Goal: Check status: Check status

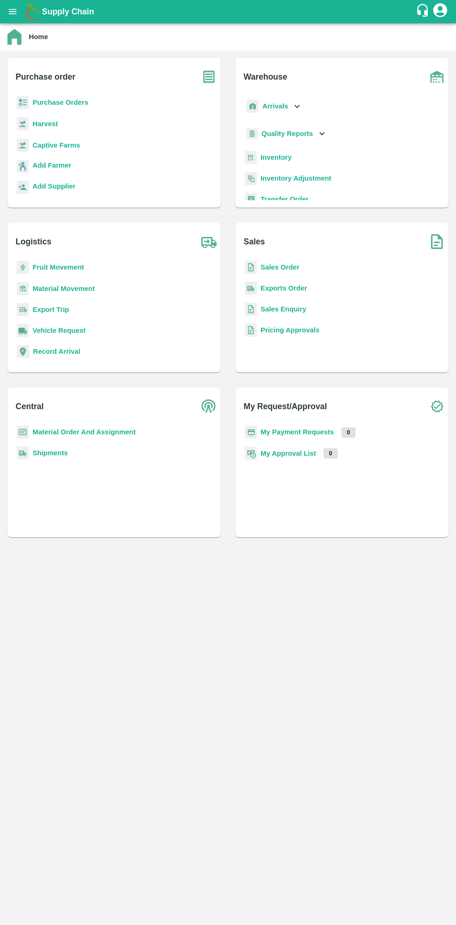
click at [13, 12] on icon "open drawer" at bounding box center [13, 11] width 8 height 5
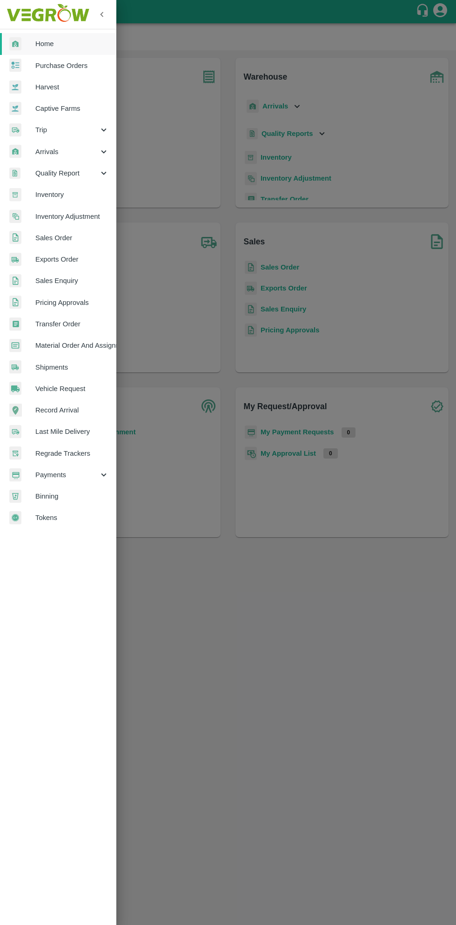
click at [107, 485] on link "Binning" at bounding box center [58, 495] width 116 height 21
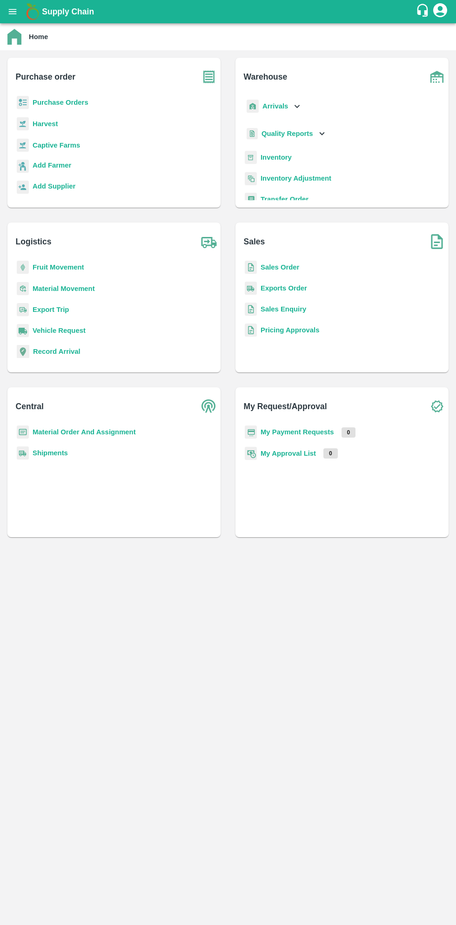
click at [15, 20] on button "open drawer" at bounding box center [12, 11] width 21 height 21
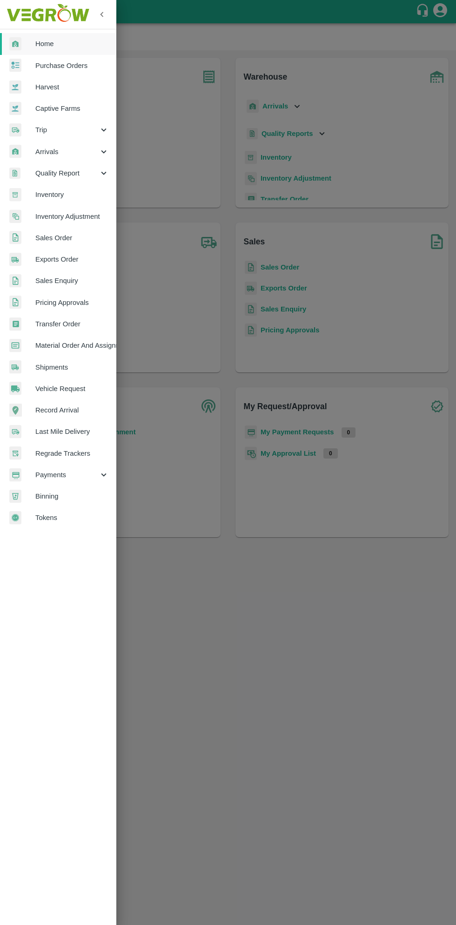
click at [60, 38] on link "Home" at bounding box center [58, 43] width 116 height 21
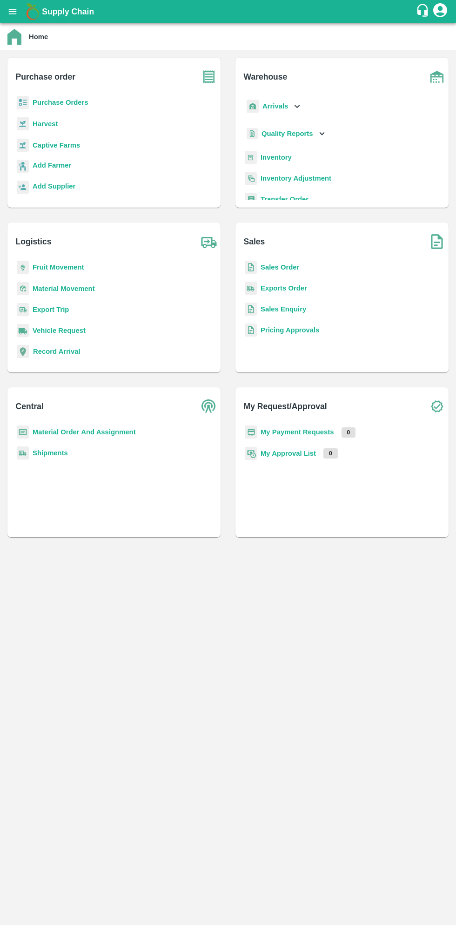
click at [13, 12] on icon "open drawer" at bounding box center [13, 11] width 8 height 5
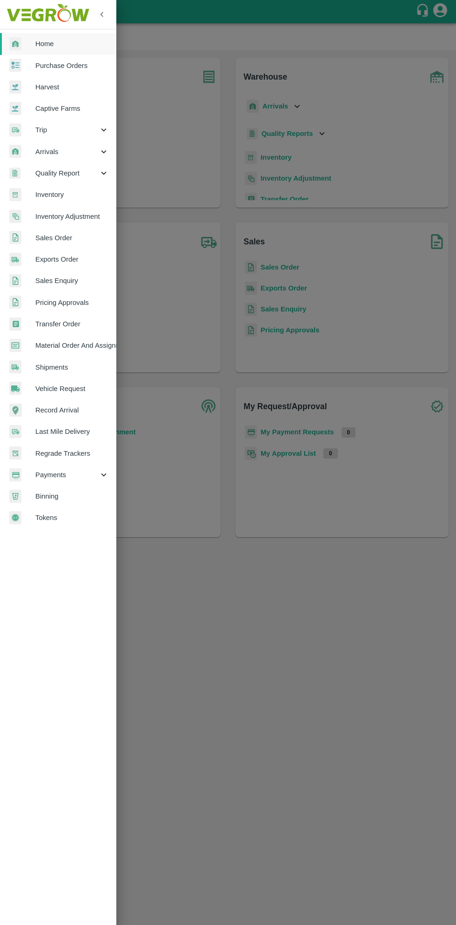
click at [60, 42] on span "Home" at bounding box center [72, 44] width 74 height 10
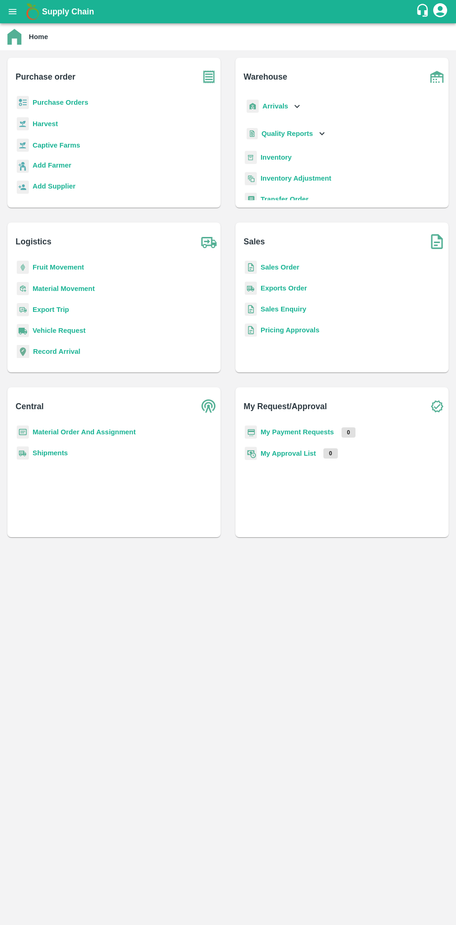
click at [12, 12] on icon "open drawer" at bounding box center [13, 11] width 8 height 5
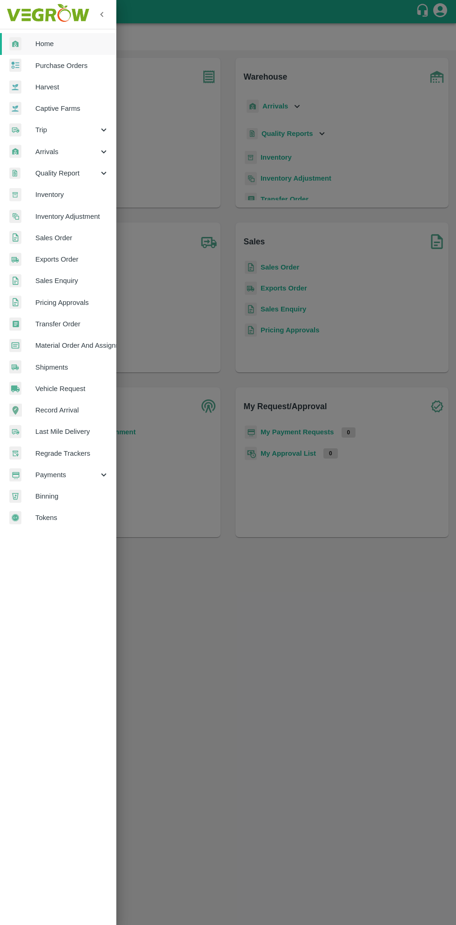
click at [93, 473] on span "Payments" at bounding box center [66, 475] width 63 height 10
click at [53, 495] on span "My Payment Requests" at bounding box center [76, 496] width 66 height 10
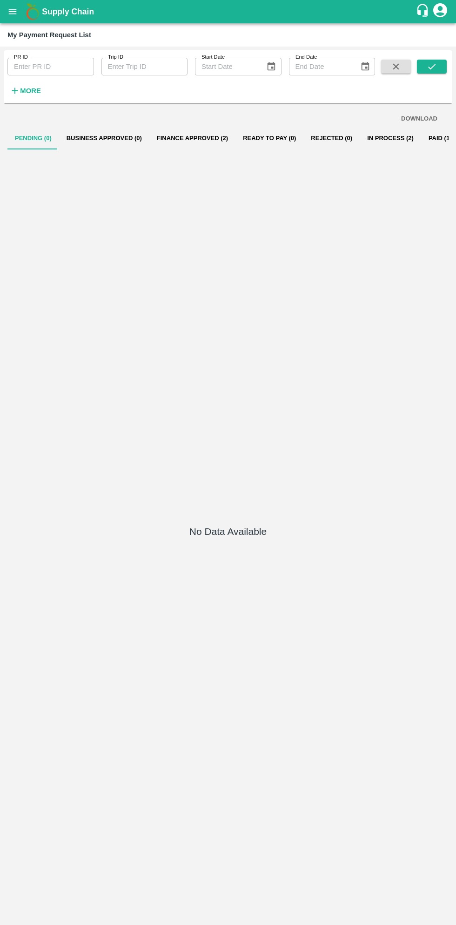
click at [181, 141] on button "Finance Approved (2)" at bounding box center [192, 138] width 86 height 22
